Goal: Navigation & Orientation: Find specific page/section

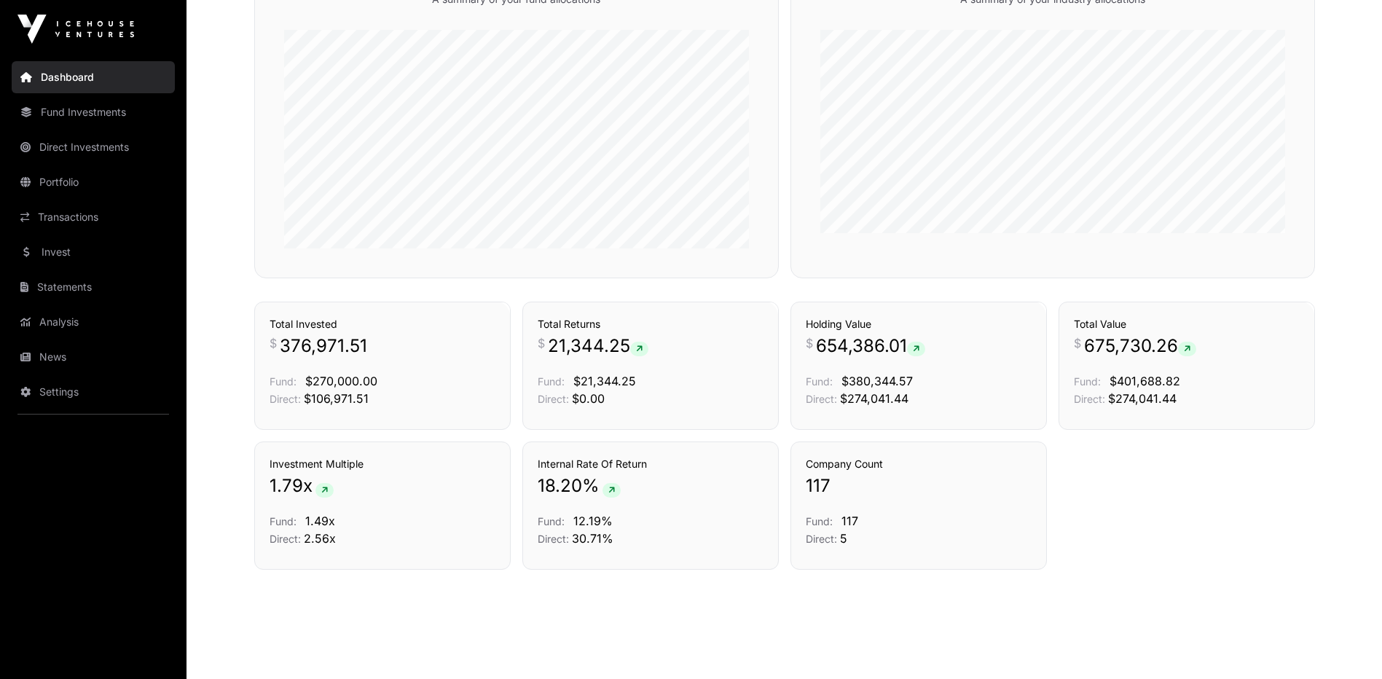
scroll to position [912, 0]
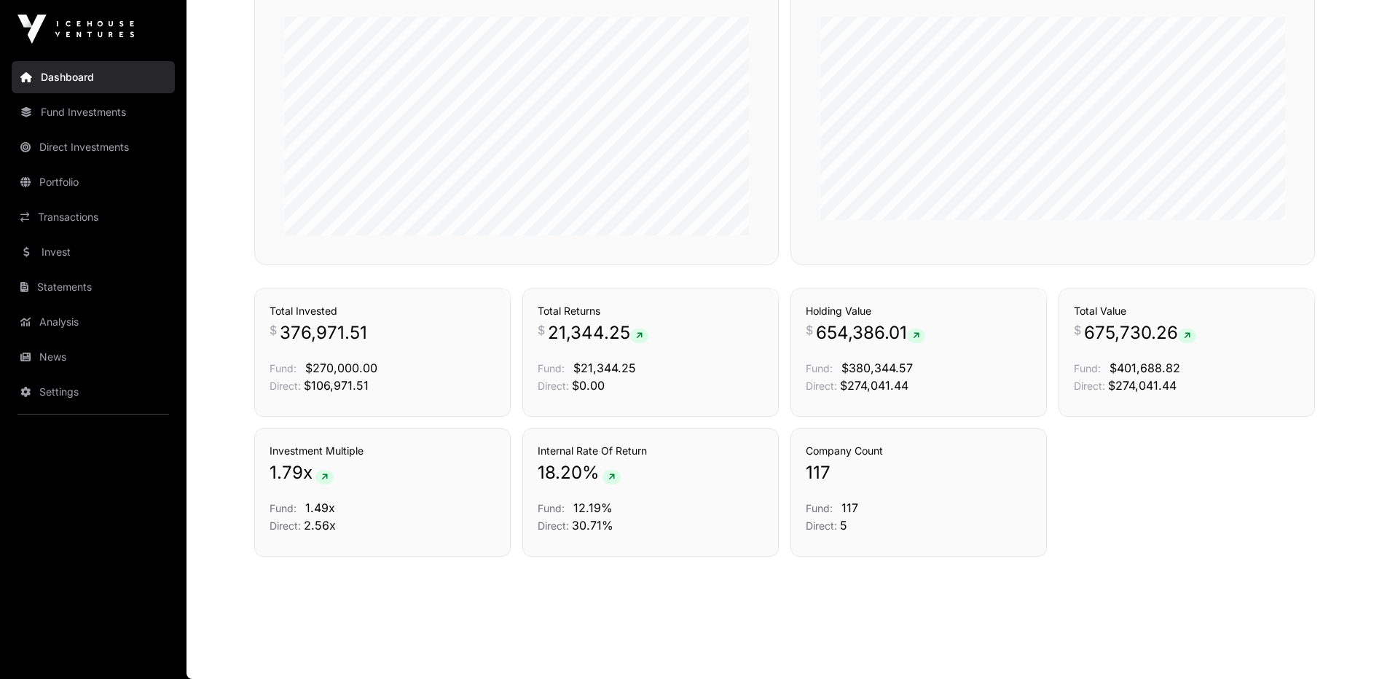
click at [98, 144] on link "Direct Investments" at bounding box center [93, 147] width 163 height 32
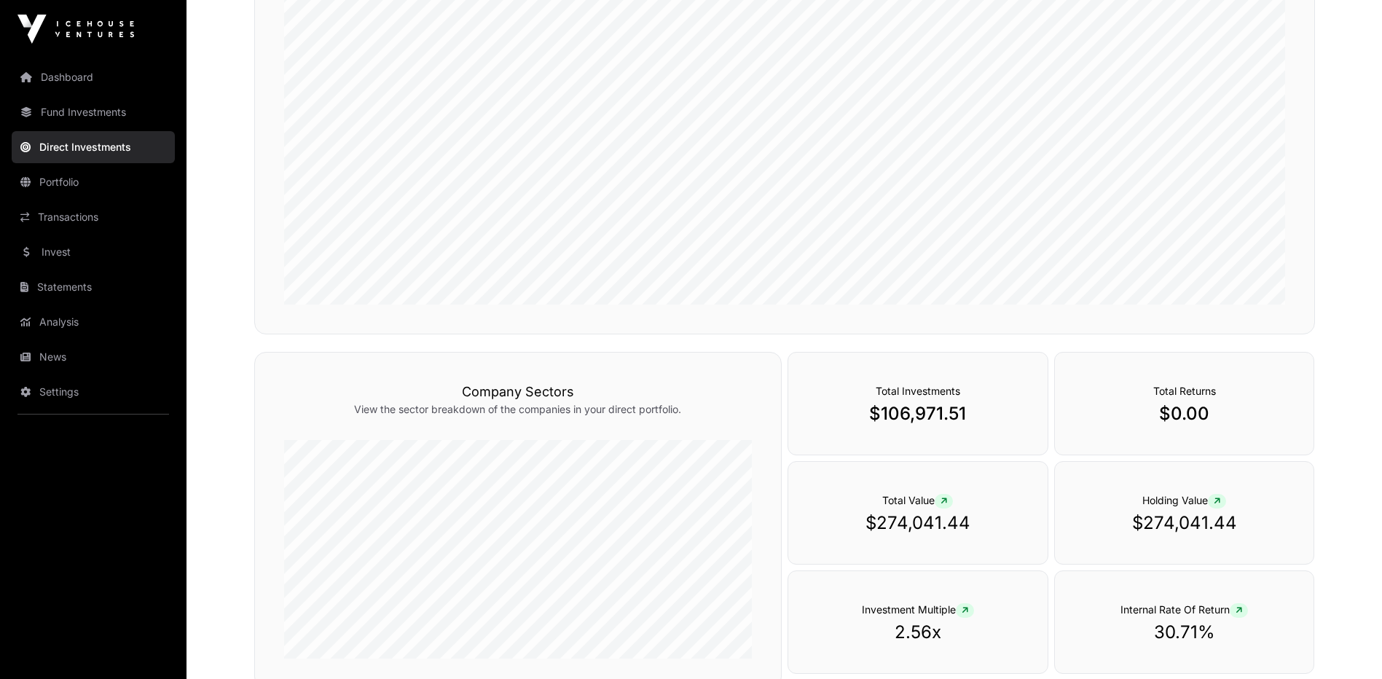
scroll to position [107, 0]
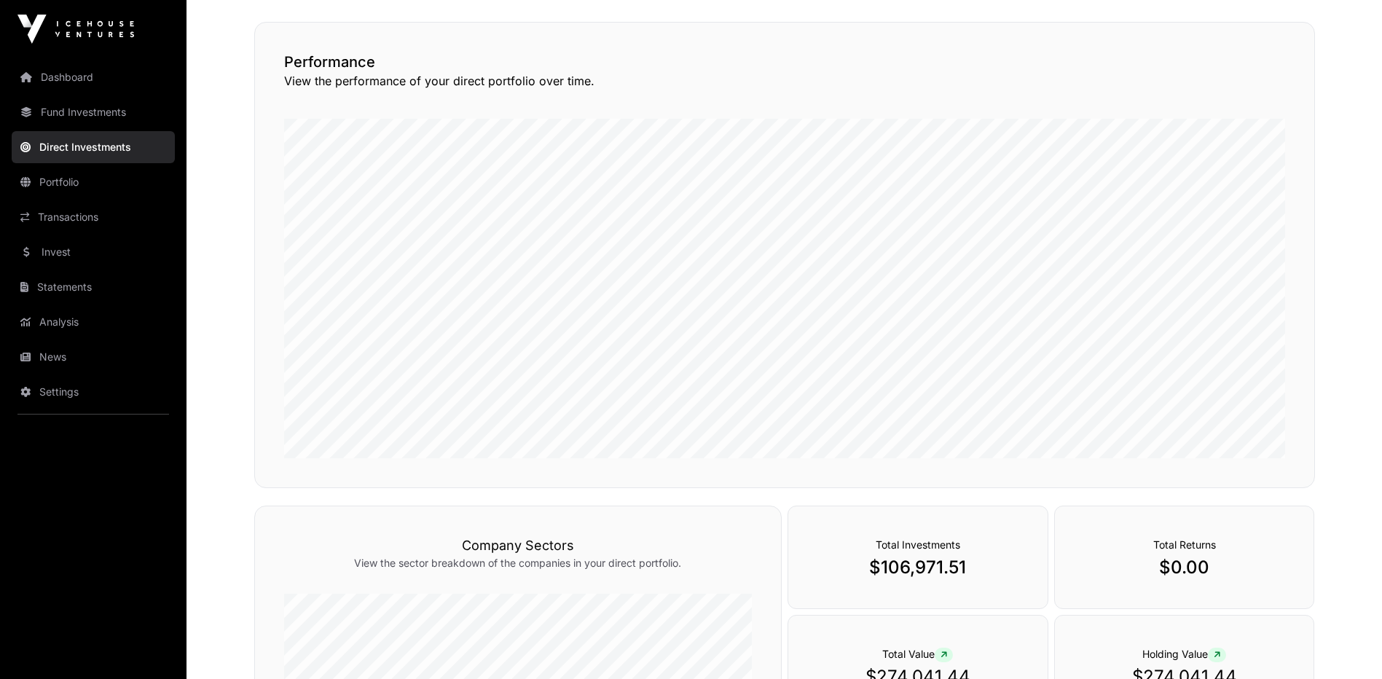
click at [74, 82] on link "Dashboard" at bounding box center [93, 77] width 163 height 32
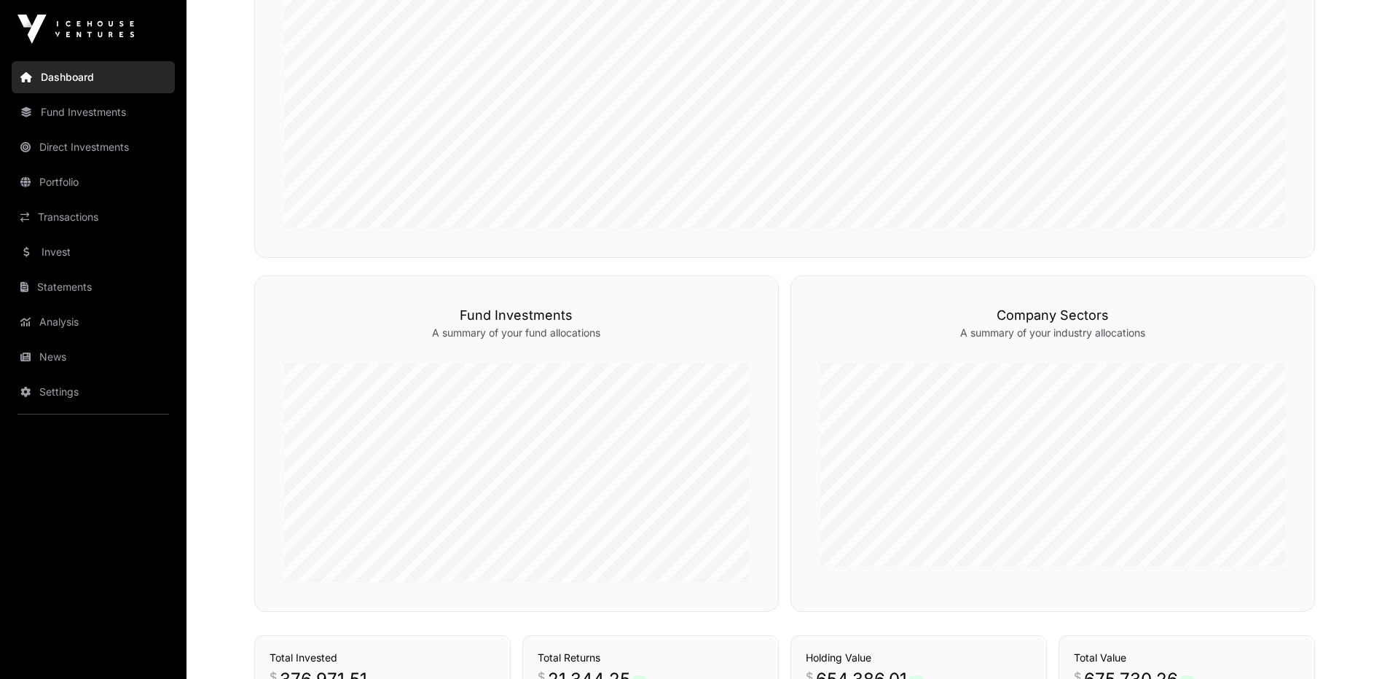
scroll to position [547, 0]
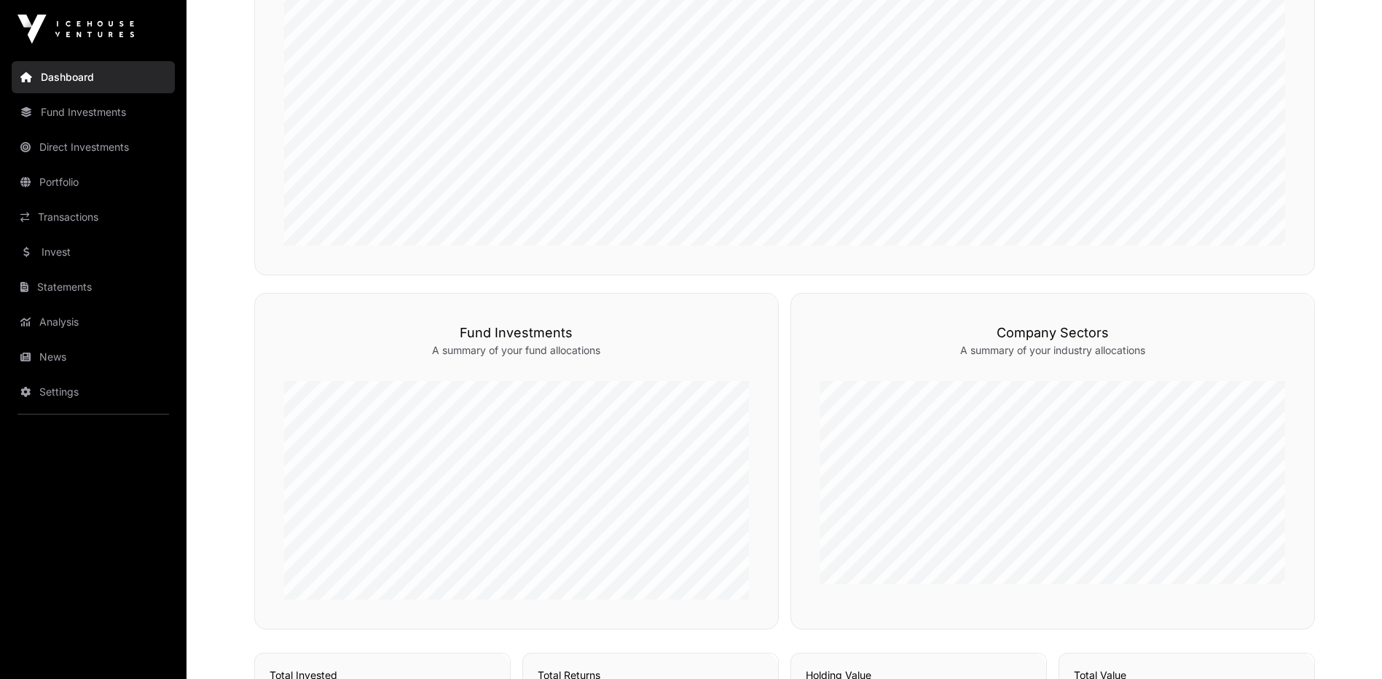
click at [74, 179] on link "Portfolio" at bounding box center [93, 182] width 163 height 32
